Goal: Navigation & Orientation: Find specific page/section

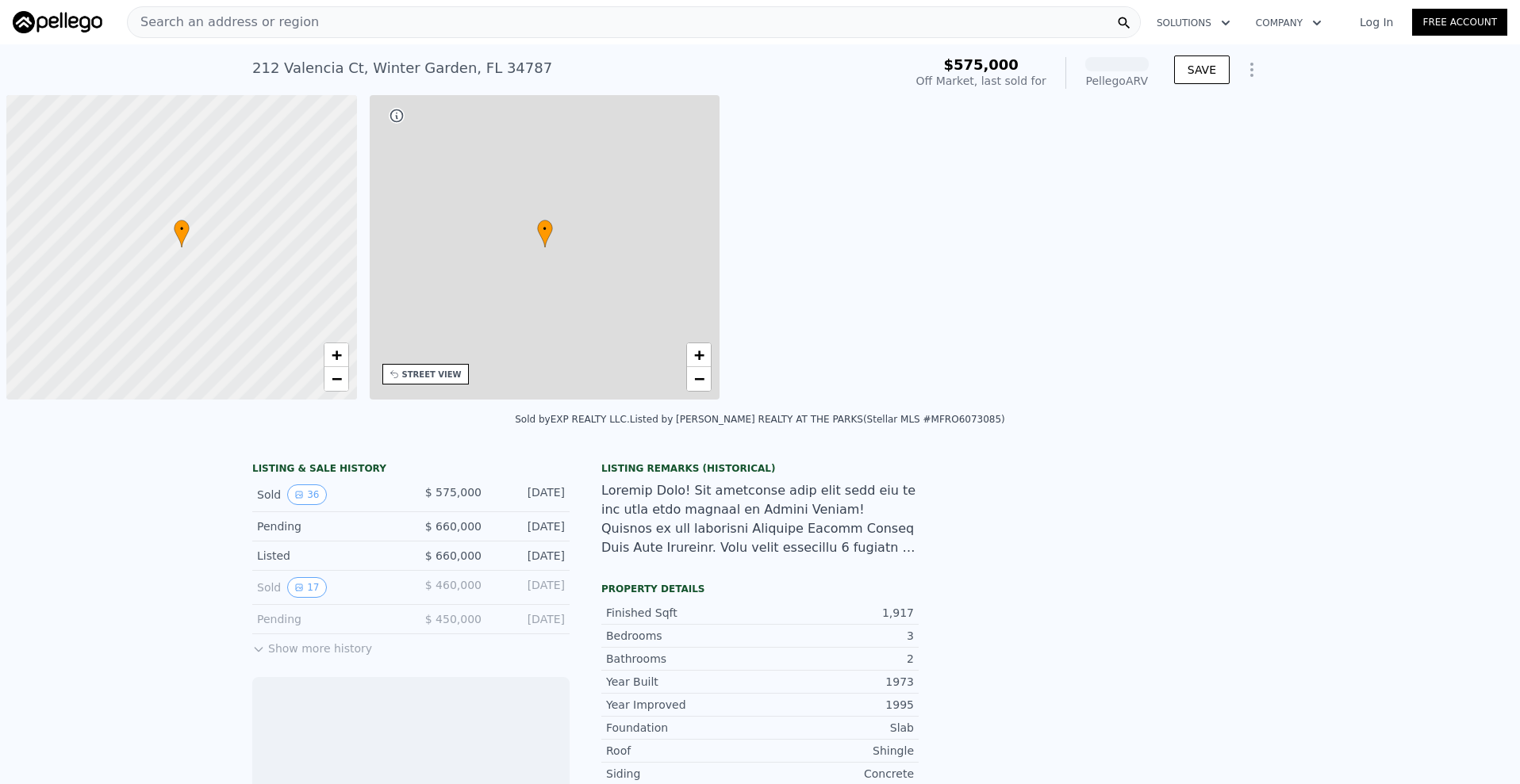
scroll to position [0, 7]
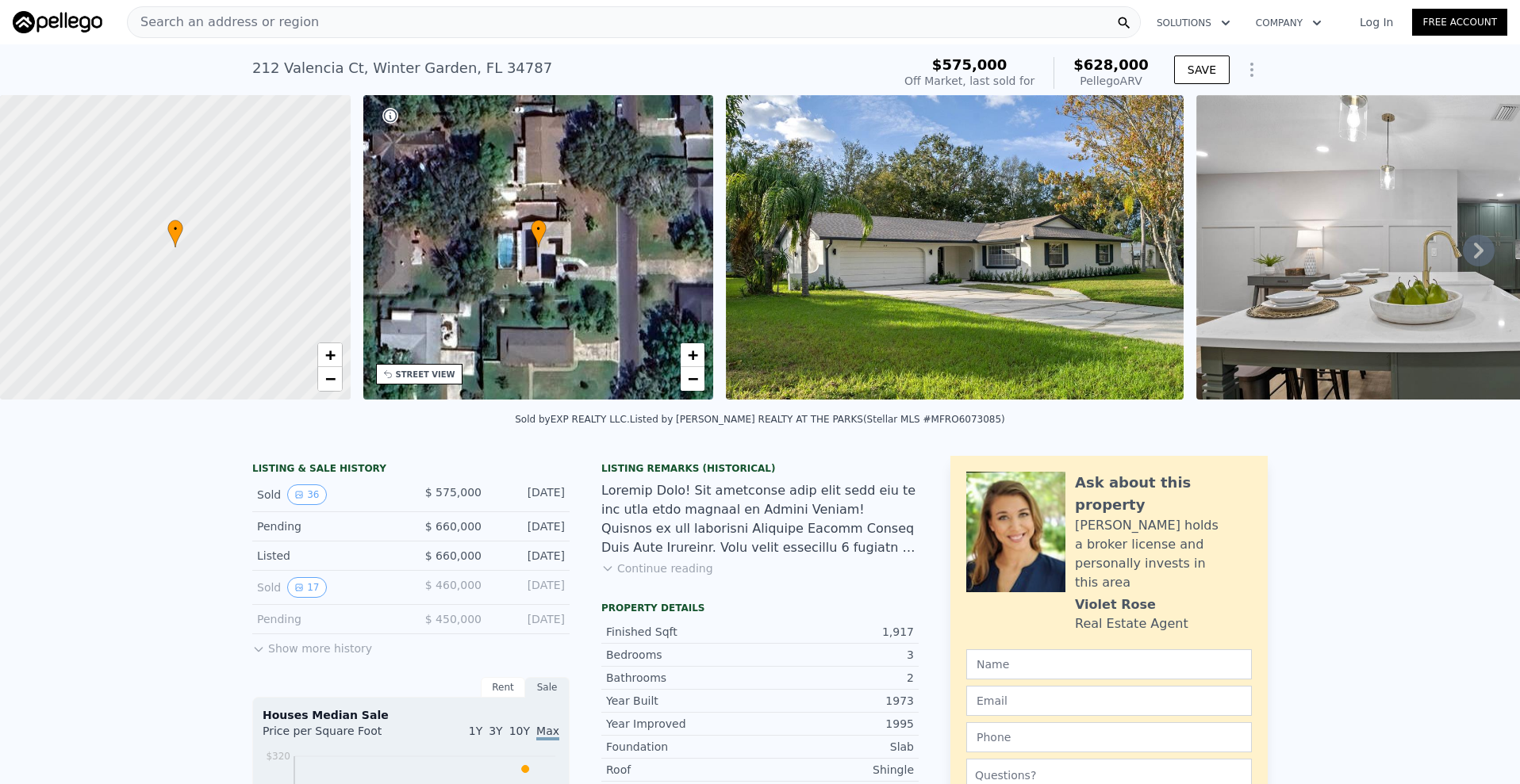
click at [1245, 253] on img at bounding box center [1424, 247] width 458 height 304
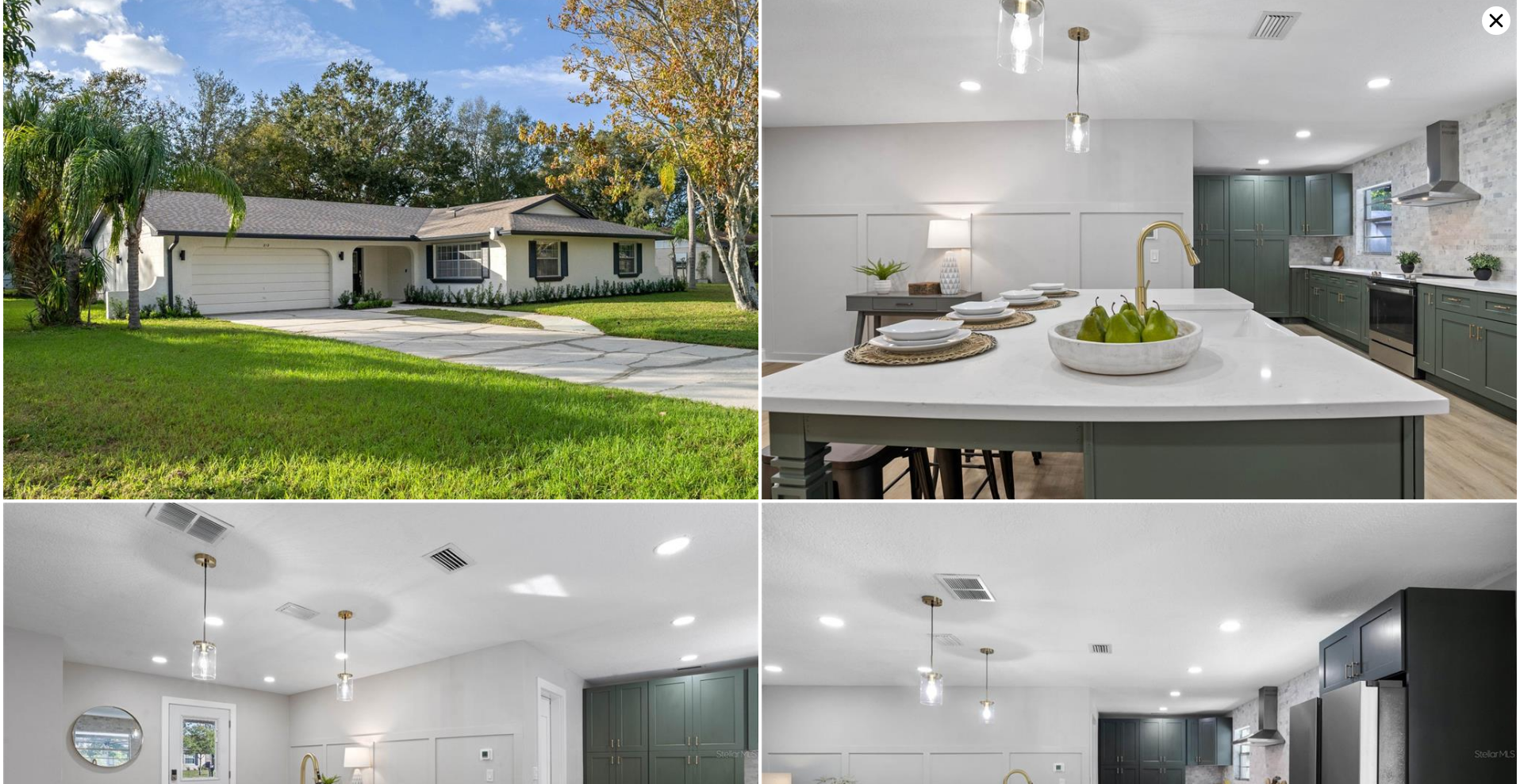
scroll to position [0, 0]
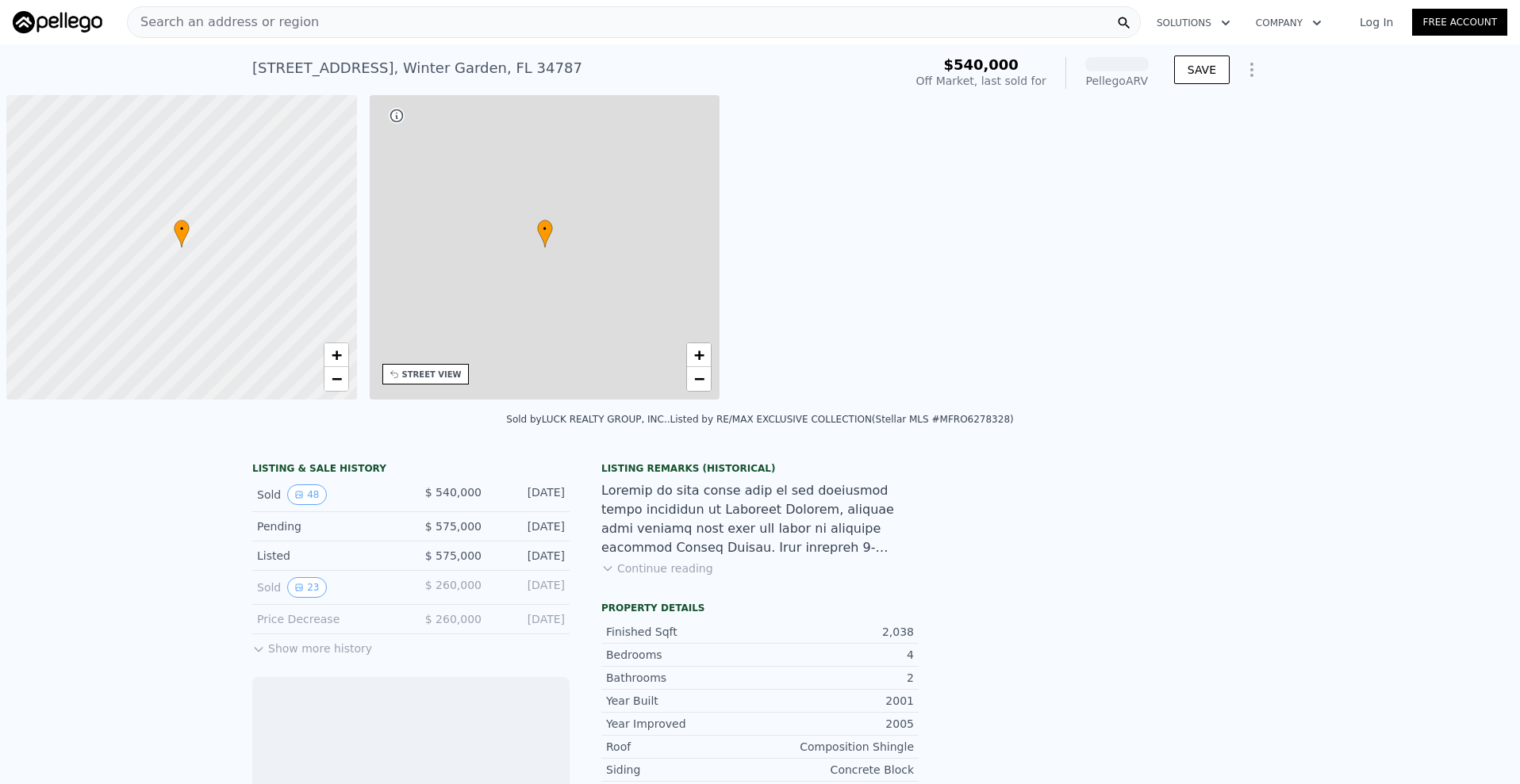
scroll to position [0, 7]
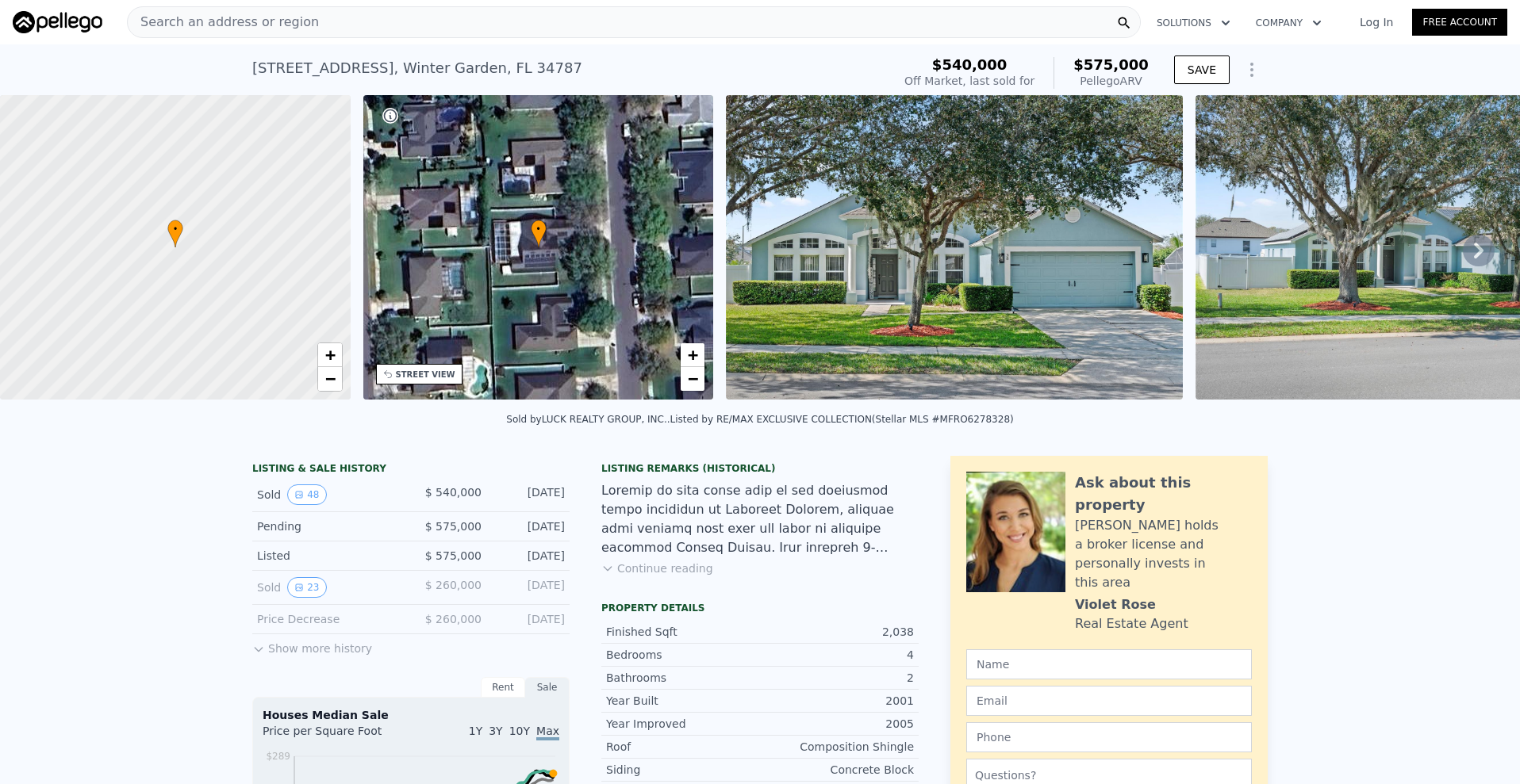
click at [796, 231] on img at bounding box center [954, 247] width 457 height 304
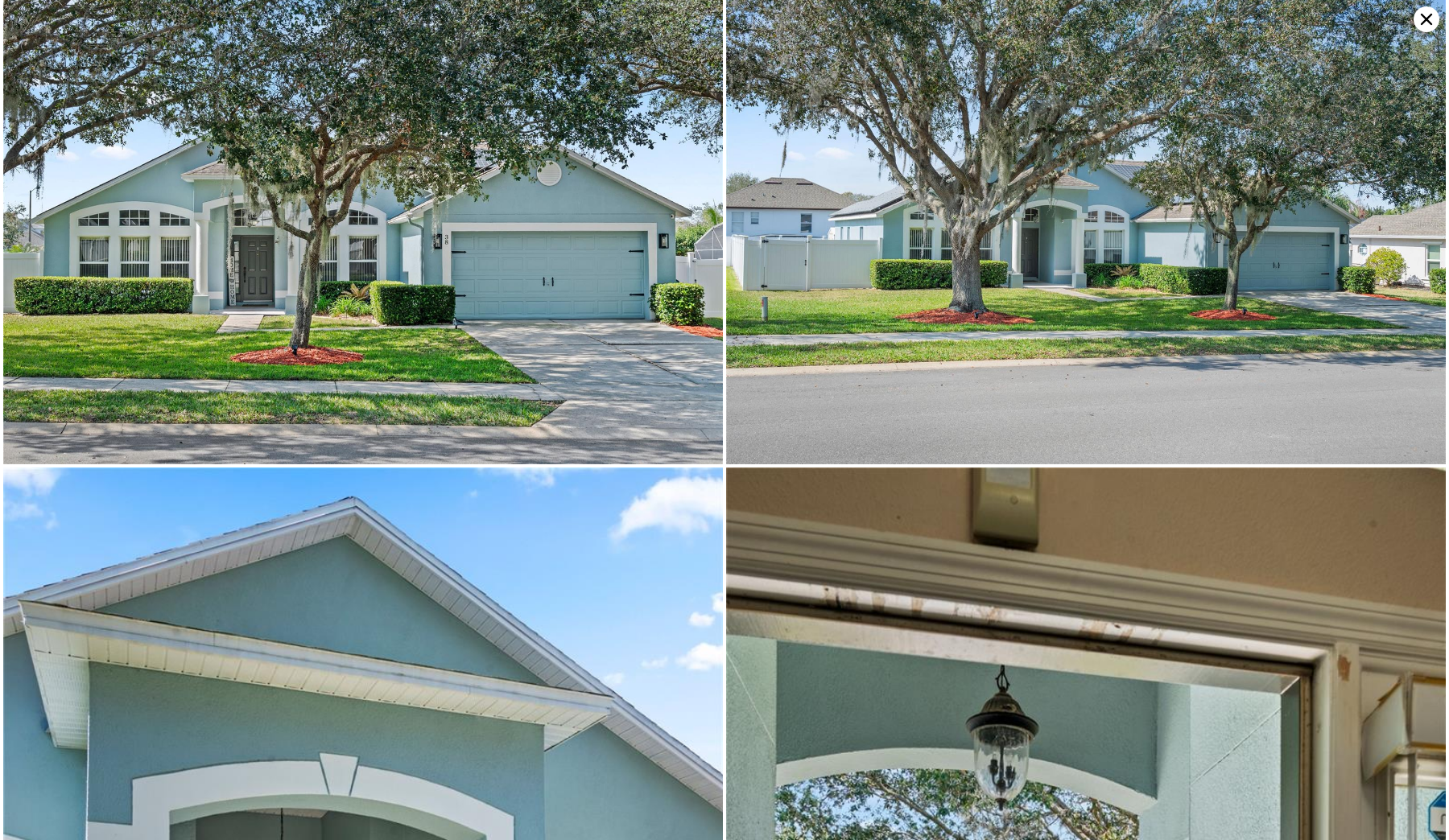
scroll to position [0, 0]
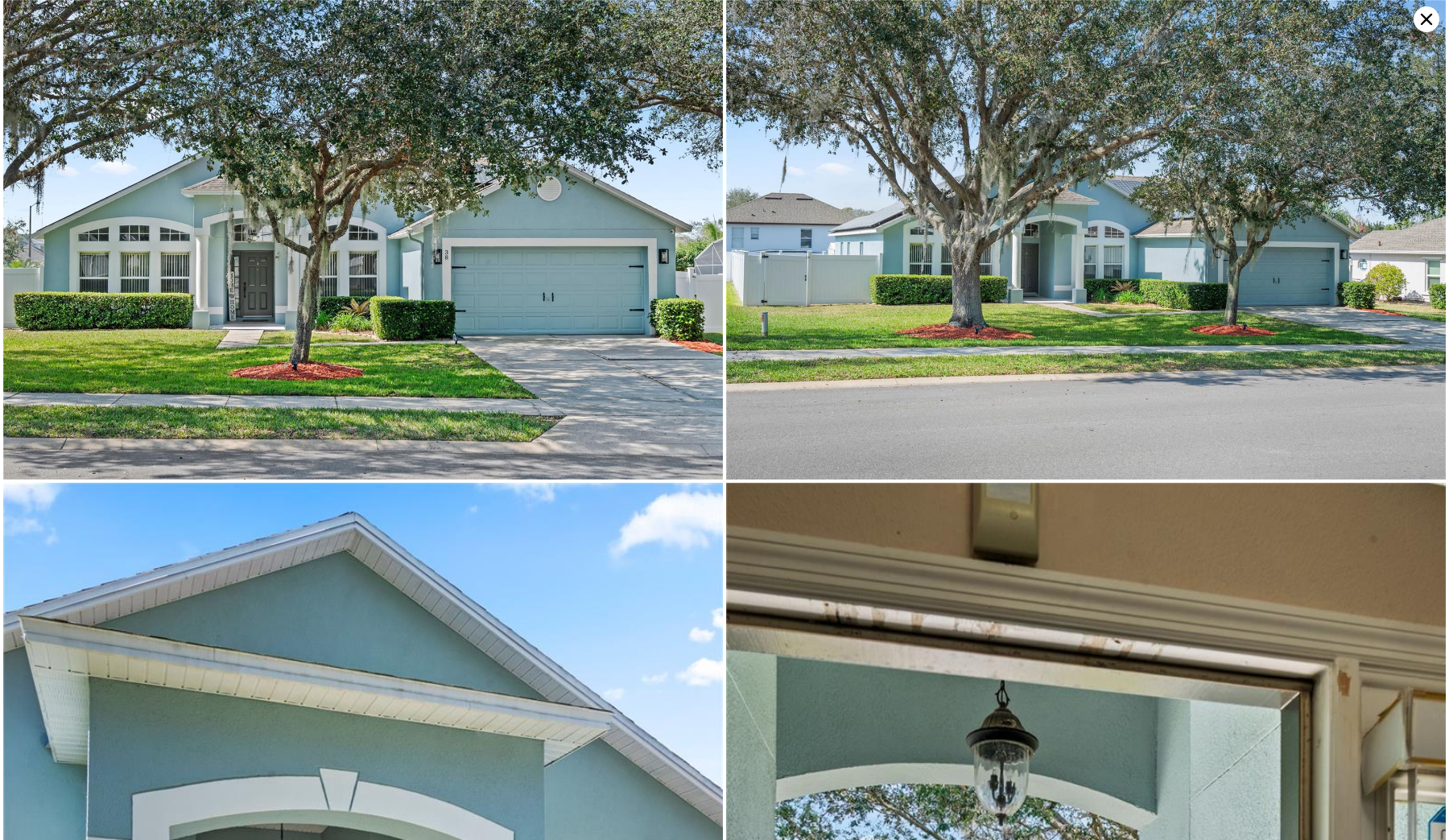
click at [1442, 28] on img at bounding box center [1085, 239] width 720 height 480
click at [1426, 16] on icon at bounding box center [1426, 19] width 25 height 25
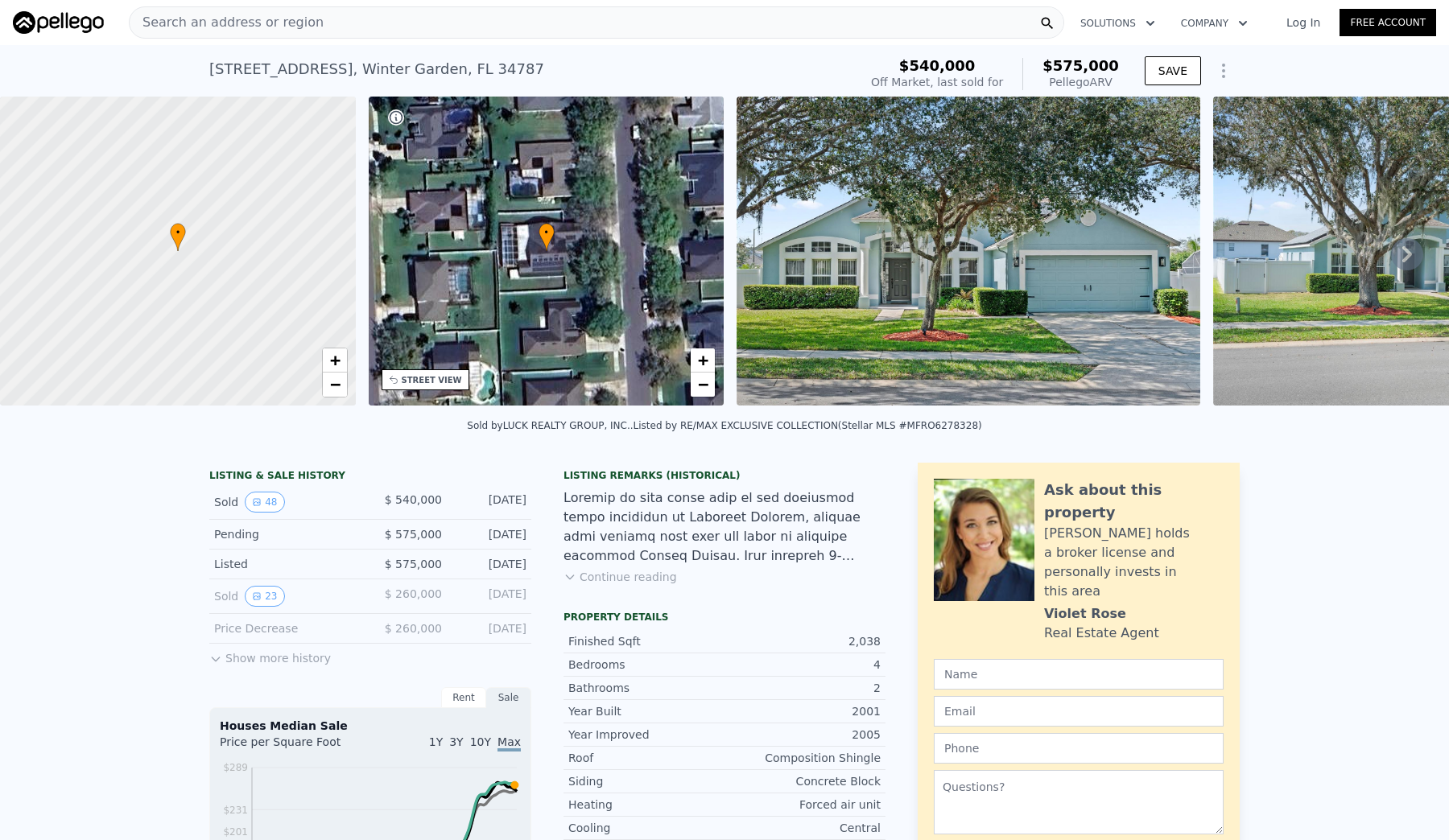
click at [29, 22] on img at bounding box center [57, 22] width 91 height 22
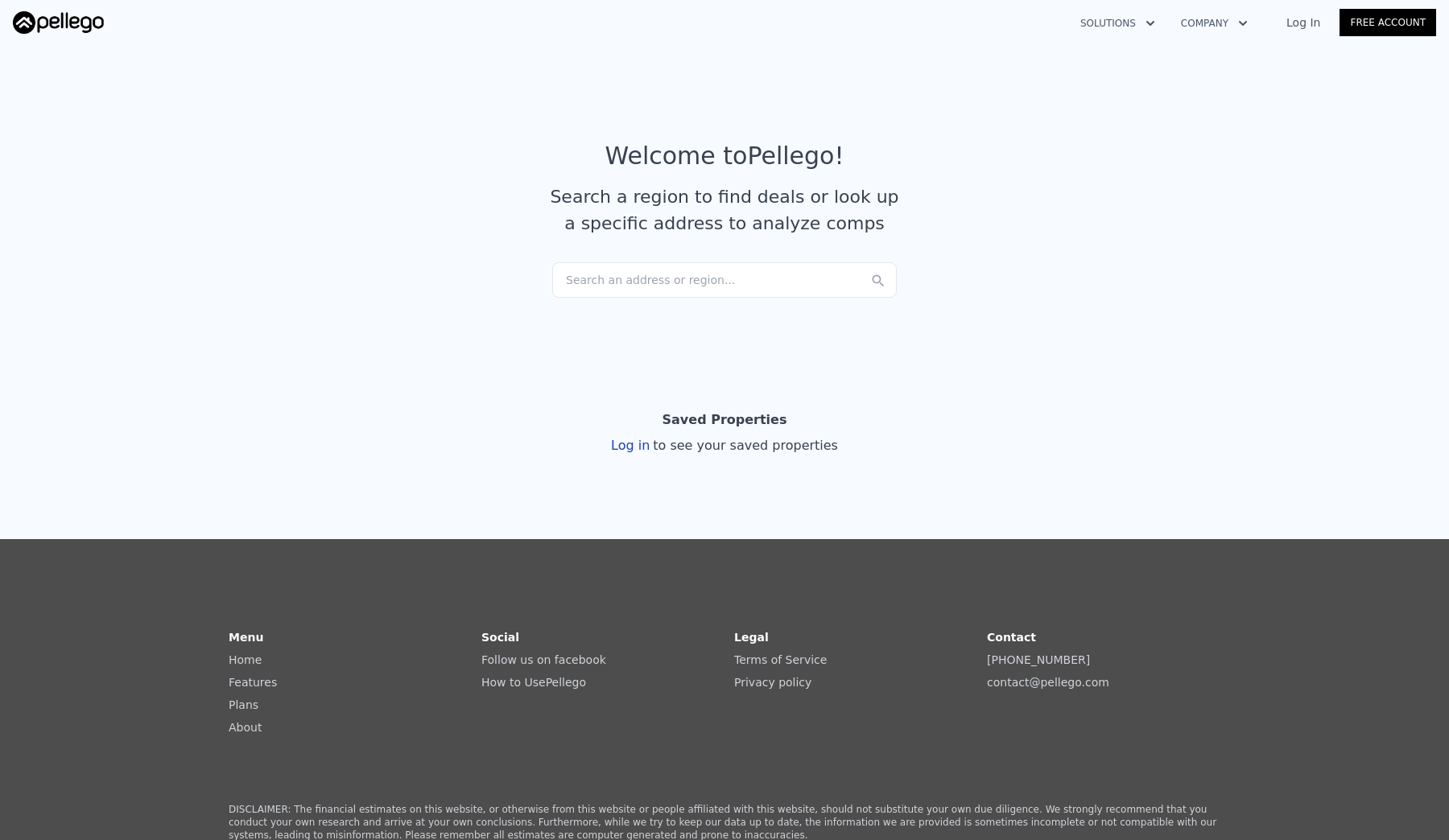
click at [1120, 25] on button "Solutions" at bounding box center [1117, 23] width 100 height 29
click at [1105, 91] on link "Buyer Solutions" at bounding box center [1157, 91] width 180 height 29
